Goal: Transaction & Acquisition: Purchase product/service

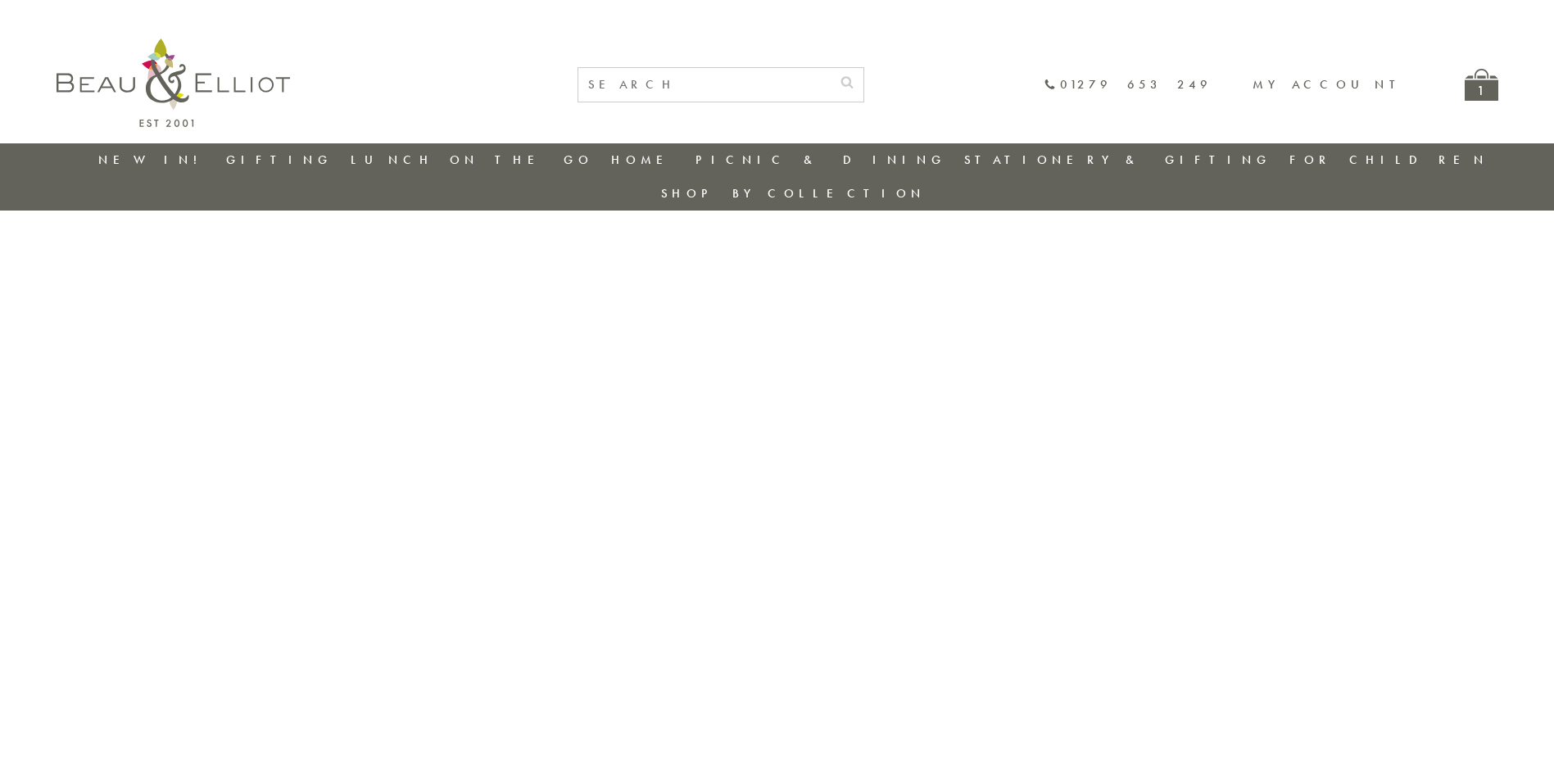
click at [1481, 77] on div "1" at bounding box center [1482, 85] width 34 height 32
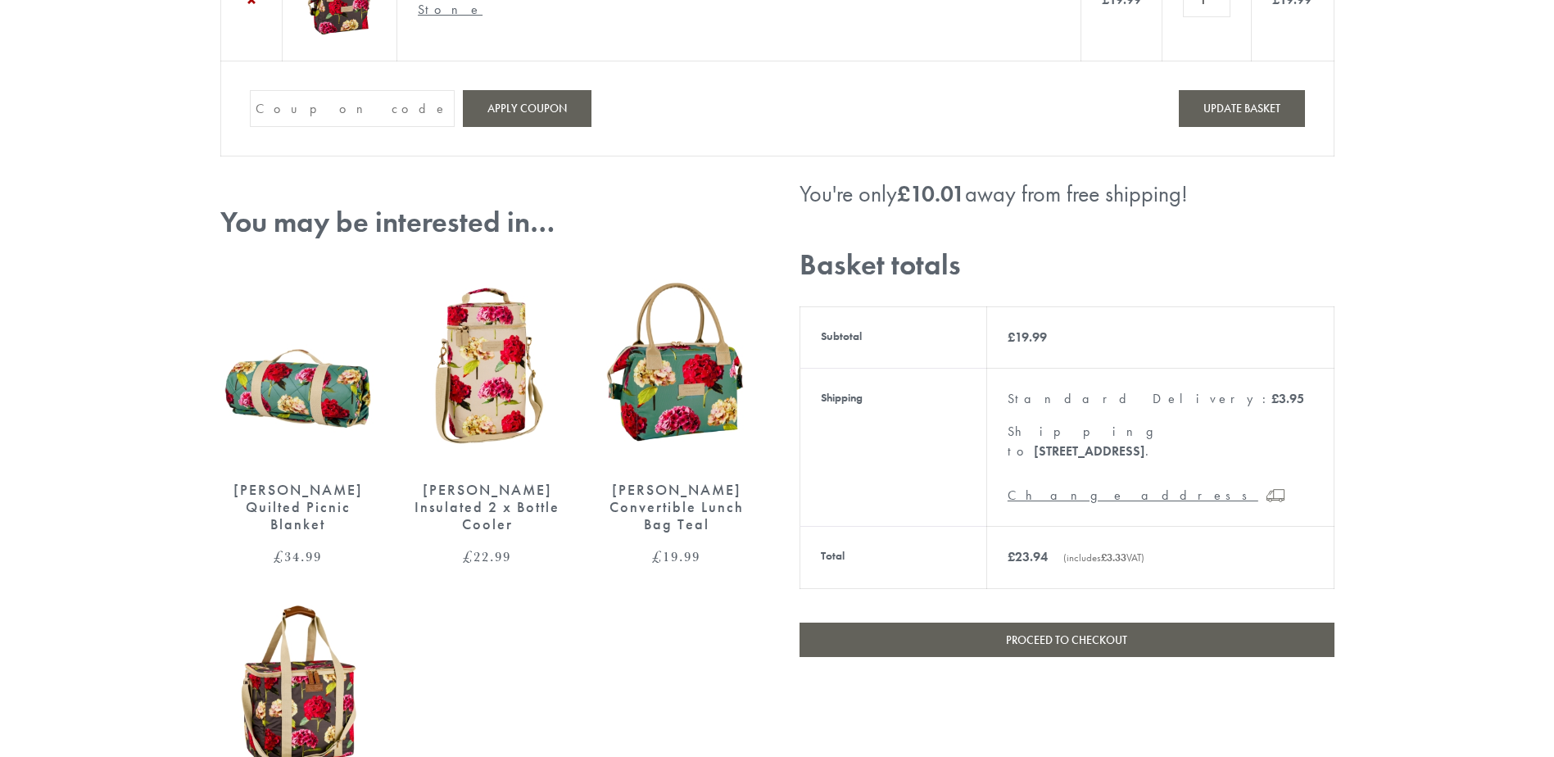
scroll to position [410, 0]
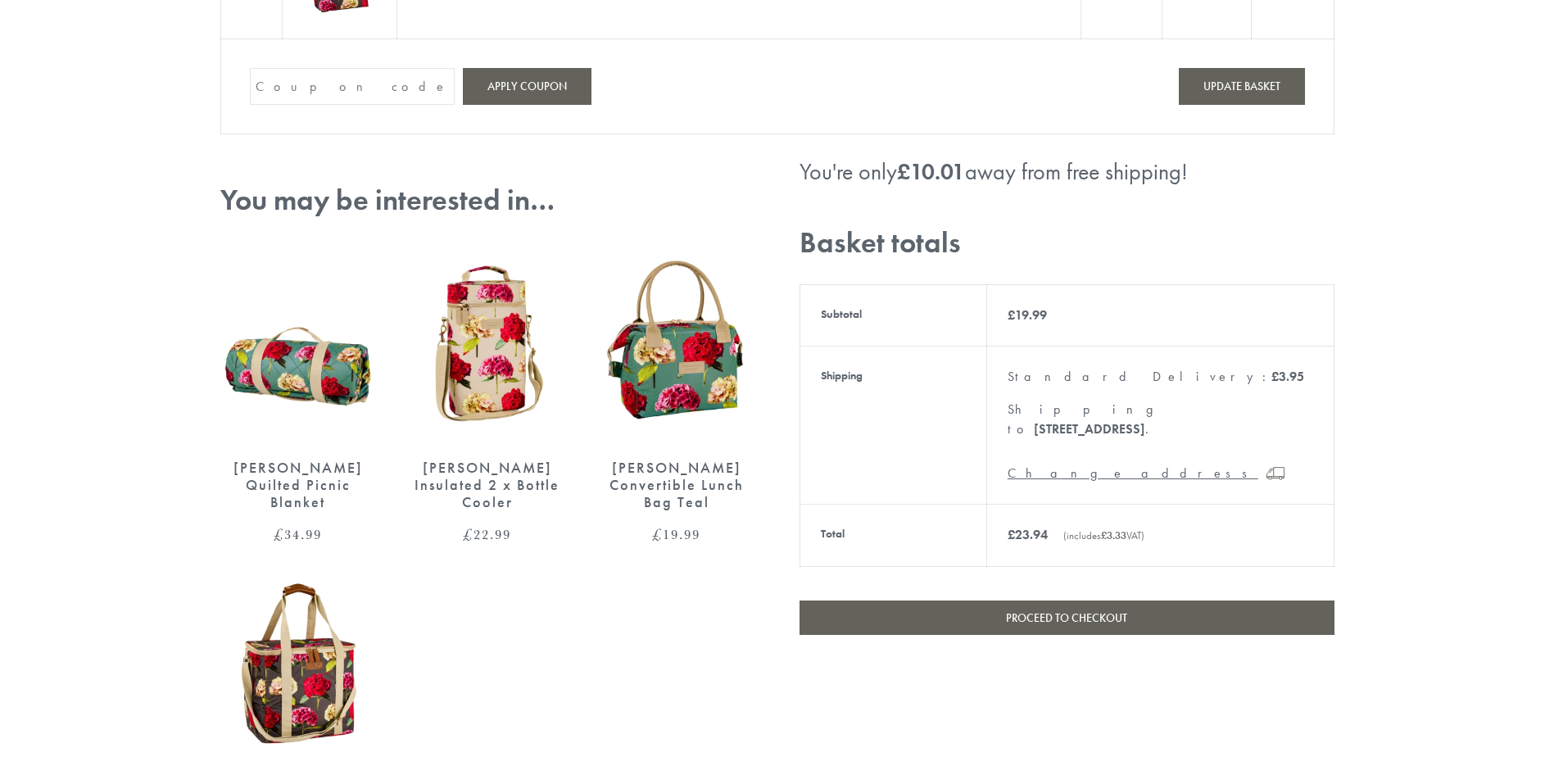
click at [1163, 601] on link "Proceed to checkout" at bounding box center [1067, 618] width 535 height 34
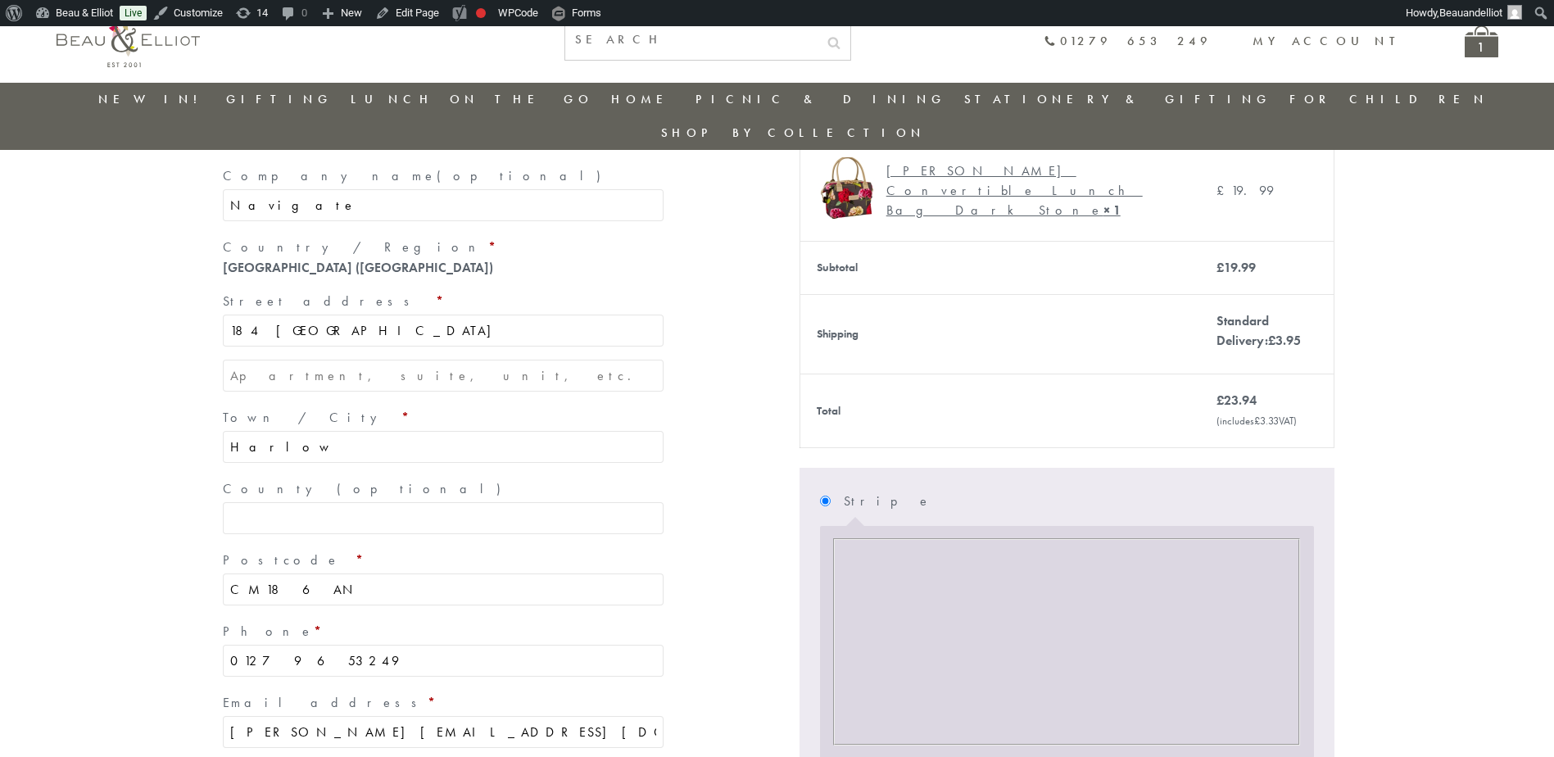
scroll to position [272, 0]
